Goal: Transaction & Acquisition: Purchase product/service

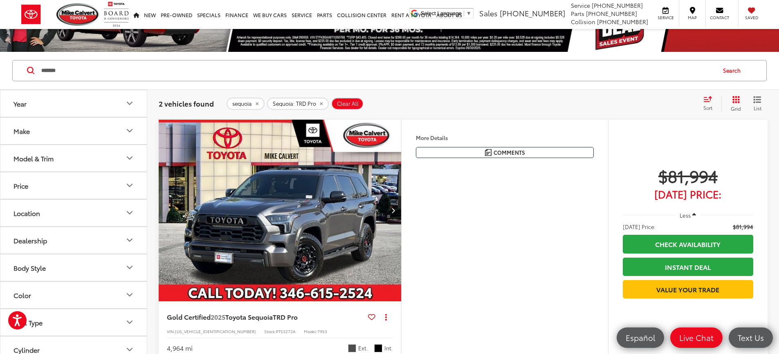
scroll to position [82, 0]
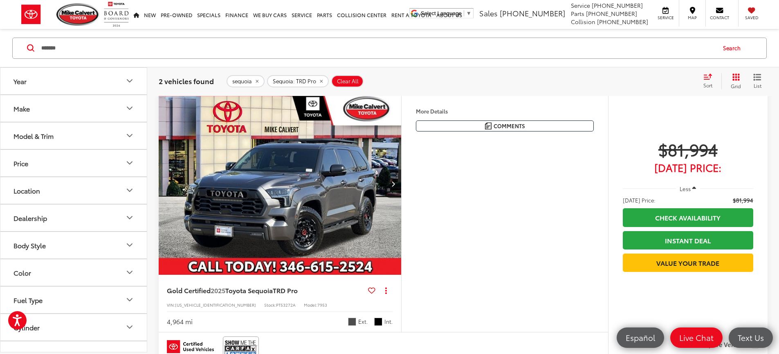
click at [29, 163] on button "Price" at bounding box center [73, 163] width 147 height 27
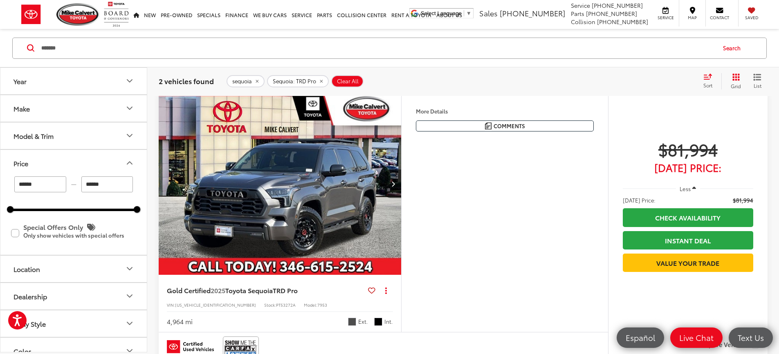
click at [63, 143] on button "Model & Trim" at bounding box center [73, 135] width 147 height 27
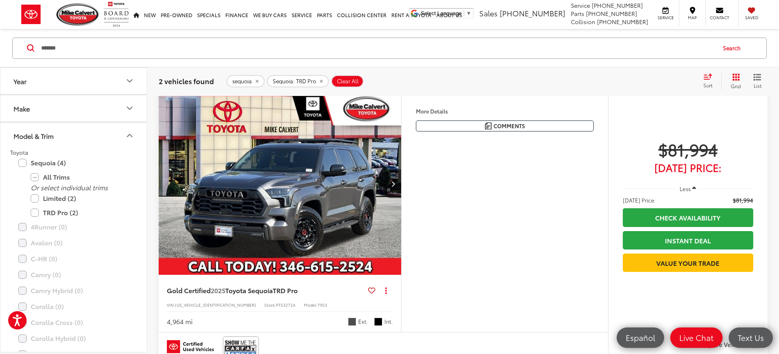
click at [67, 139] on button "Model & Trim" at bounding box center [73, 135] width 147 height 27
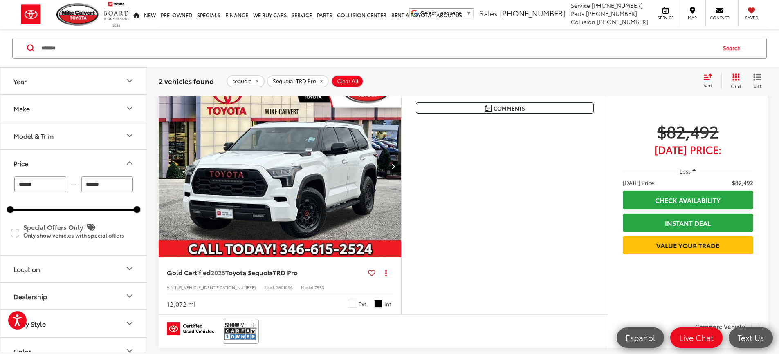
scroll to position [409, 0]
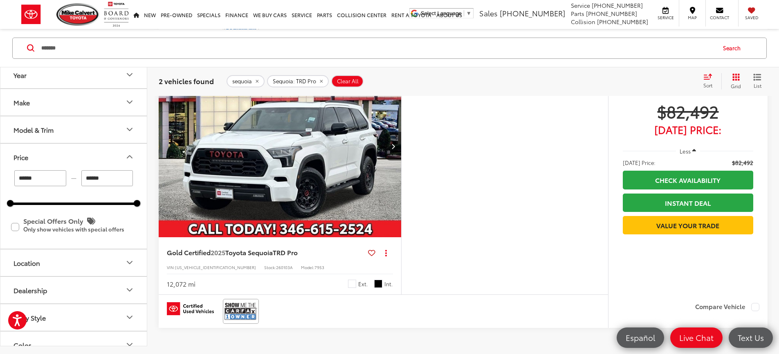
click at [384, 227] on img "2025 Toyota Sequoia TRD Pro 0" at bounding box center [280, 146] width 244 height 183
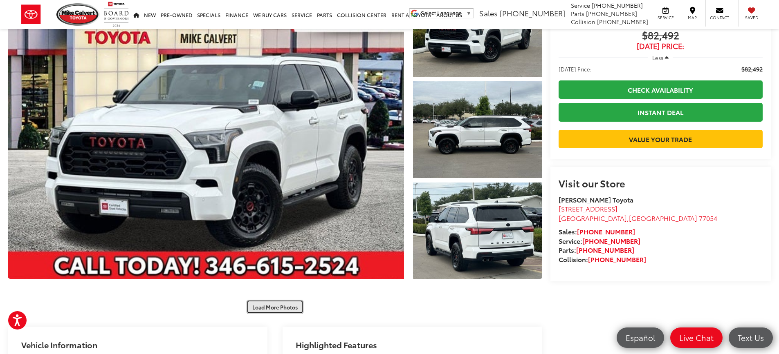
click at [299, 306] on button "Load More Photos" at bounding box center [274, 307] width 57 height 14
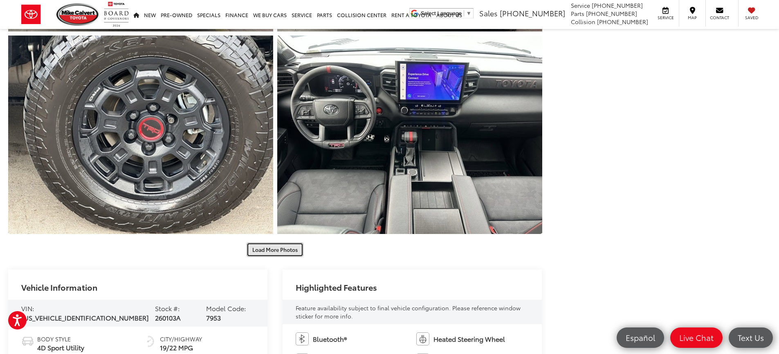
scroll to position [572, 0]
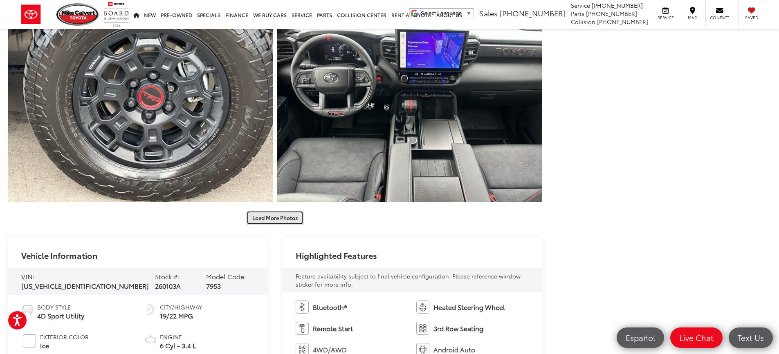
click at [275, 219] on button "Load More Photos" at bounding box center [274, 218] width 57 height 14
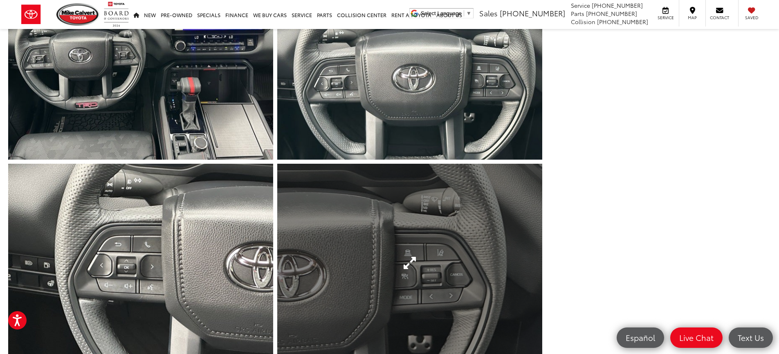
scroll to position [981, 0]
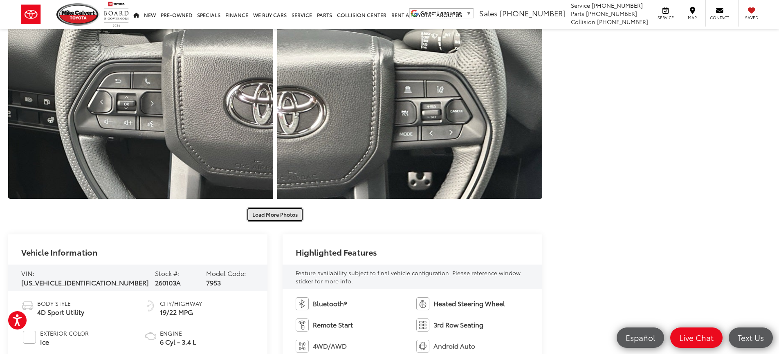
click at [291, 215] on button "Load More Photos" at bounding box center [274, 215] width 57 height 14
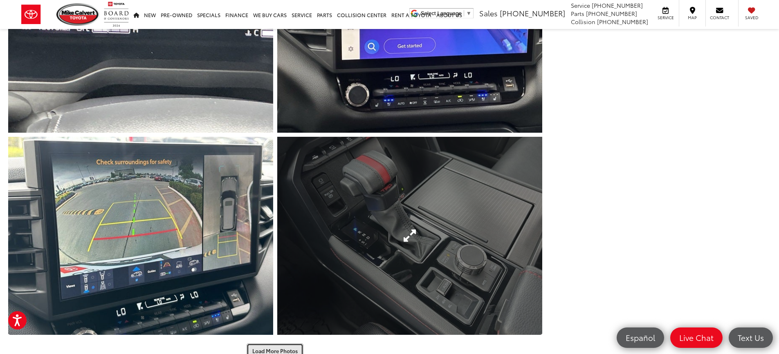
scroll to position [1308, 0]
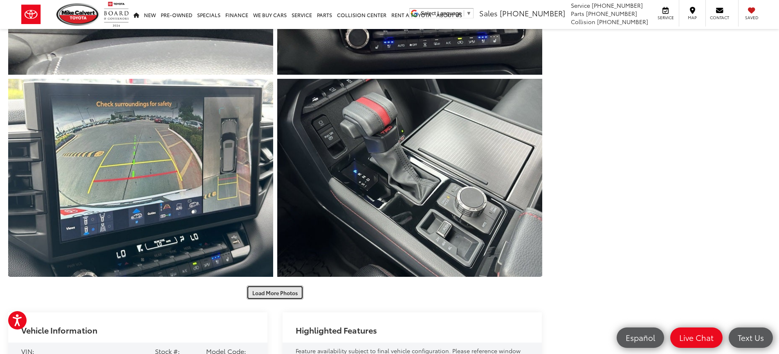
drag, startPoint x: 282, startPoint y: 291, endPoint x: 320, endPoint y: 291, distance: 38.8
click at [281, 291] on button "Load More Photos" at bounding box center [274, 293] width 57 height 14
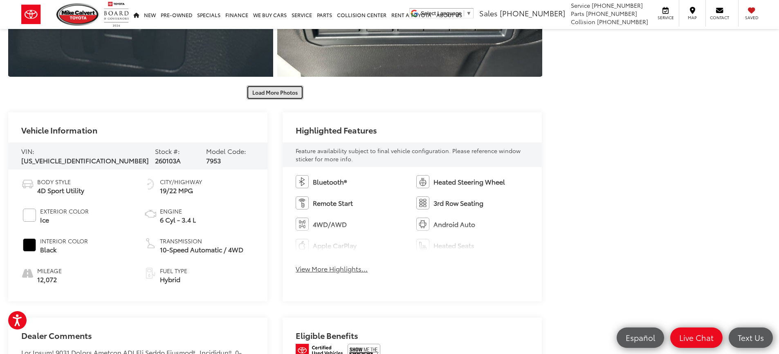
scroll to position [1799, 0]
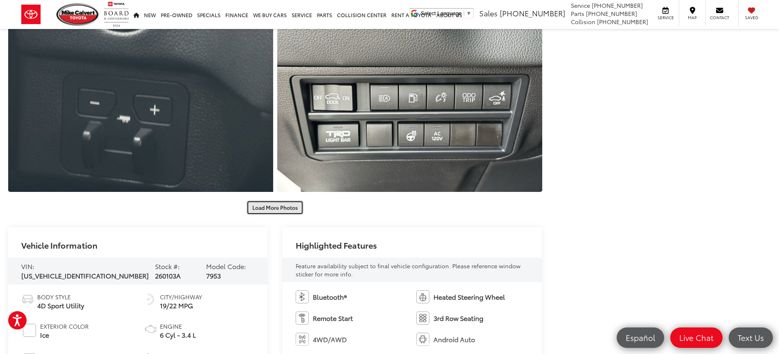
click at [280, 210] on button "Load More Photos" at bounding box center [274, 208] width 57 height 14
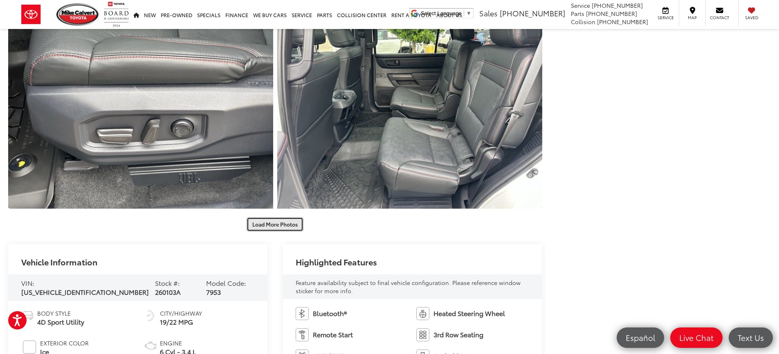
scroll to position [2207, 0]
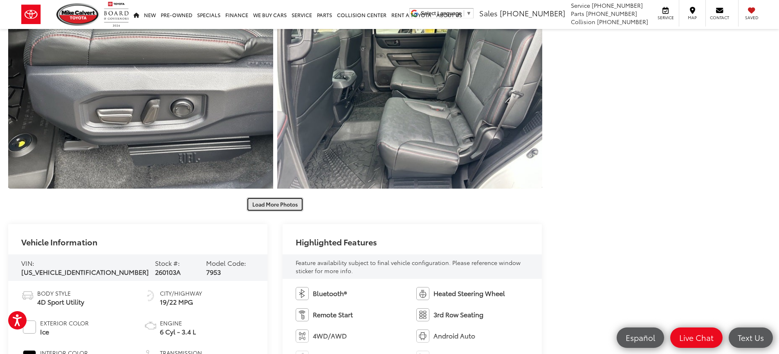
click at [284, 208] on button "Load More Photos" at bounding box center [274, 204] width 57 height 14
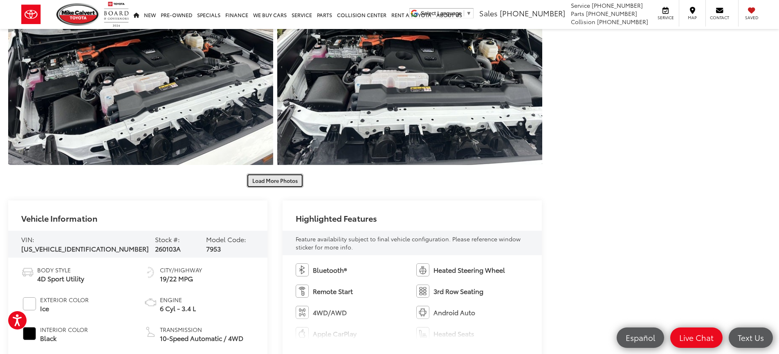
scroll to position [2616, 0]
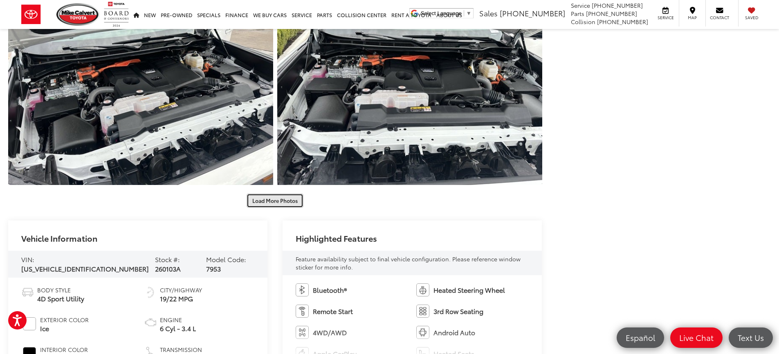
click at [287, 202] on button "Load More Photos" at bounding box center [274, 201] width 57 height 14
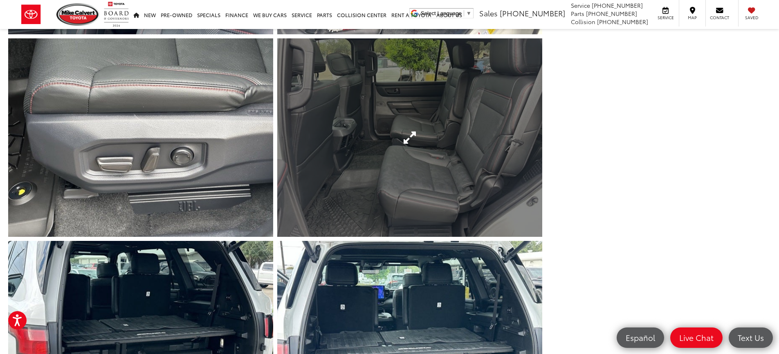
scroll to position [2207, 0]
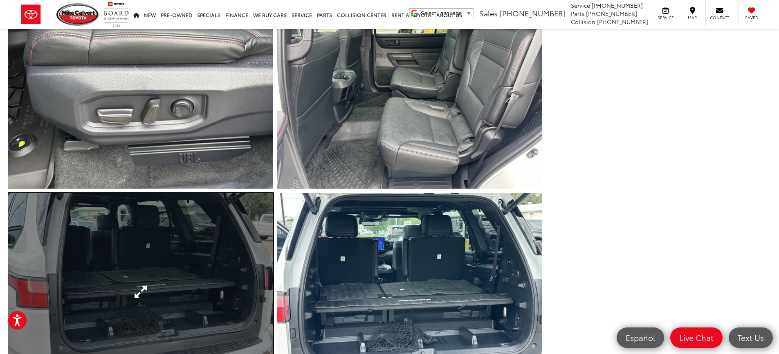
click at [192, 259] on link "Expand Photo 24" at bounding box center [140, 292] width 265 height 199
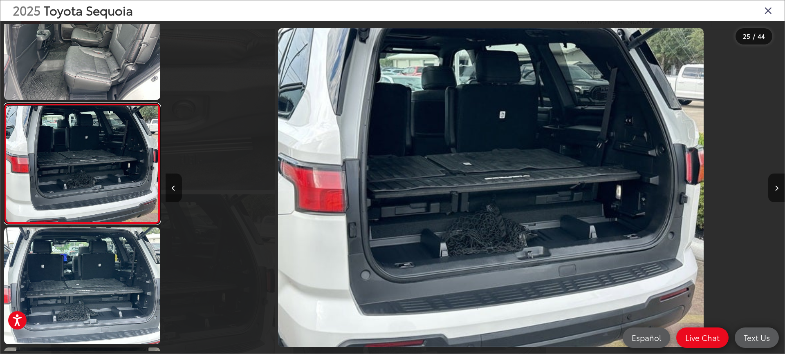
scroll to position [0, 14857]
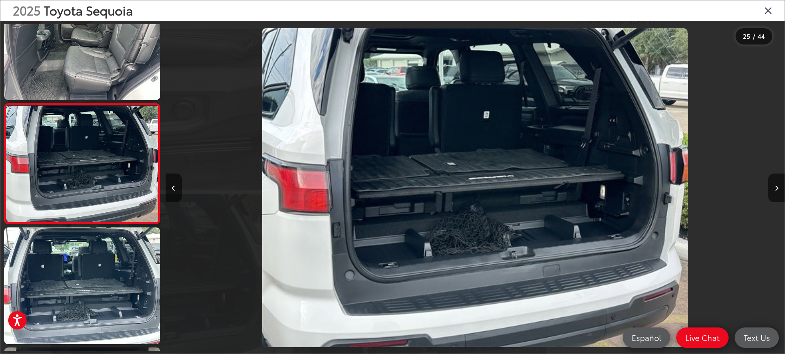
click at [768, 14] on icon "Close gallery" at bounding box center [768, 10] width 8 height 11
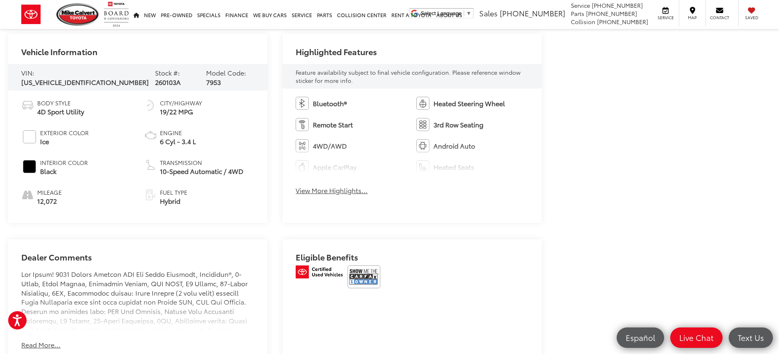
scroll to position [3188, 0]
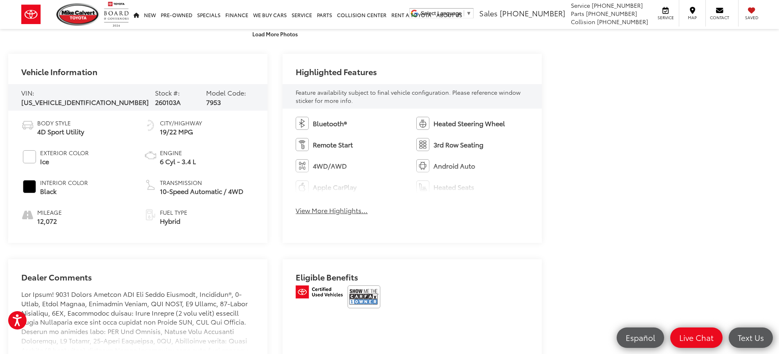
click at [69, 99] on span "[US_VEHICLE_IDENTIFICATION_NUMBER]" at bounding box center [85, 101] width 128 height 9
copy span "[US_VEHICLE_IDENTIFICATION_NUMBER]"
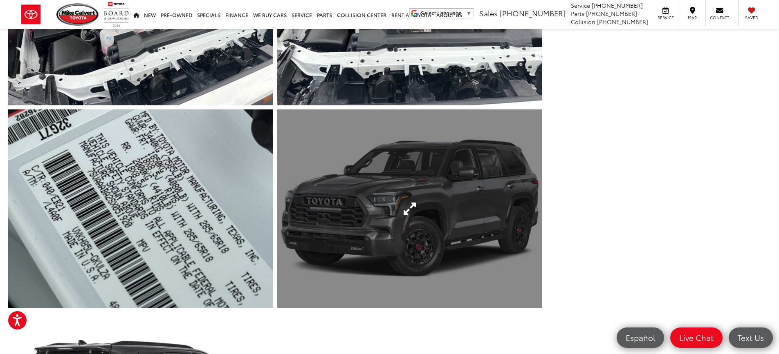
scroll to position [2616, 0]
